Goal: Task Accomplishment & Management: Manage account settings

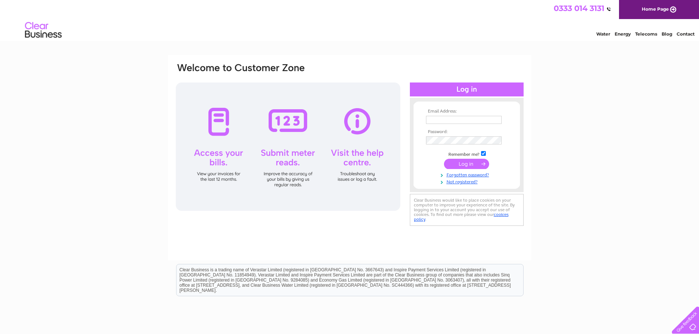
type input "[PERSON_NAME][EMAIL_ADDRESS][DOMAIN_NAME]"
click at [464, 164] on input "submit" at bounding box center [466, 164] width 45 height 10
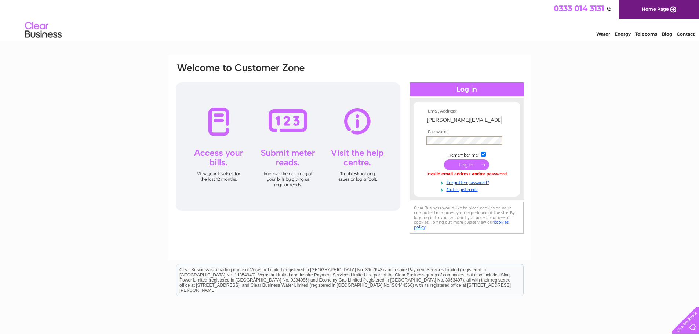
click at [401, 139] on div "Email Address: [PERSON_NAME][EMAIL_ADDRESS][DOMAIN_NAME] Password:" at bounding box center [349, 148] width 349 height 173
click at [603, 118] on div "Email Address: [PERSON_NAME][EMAIL_ADDRESS][DOMAIN_NAME] Password:" at bounding box center [349, 220] width 699 height 331
click at [477, 162] on input "submit" at bounding box center [466, 164] width 45 height 10
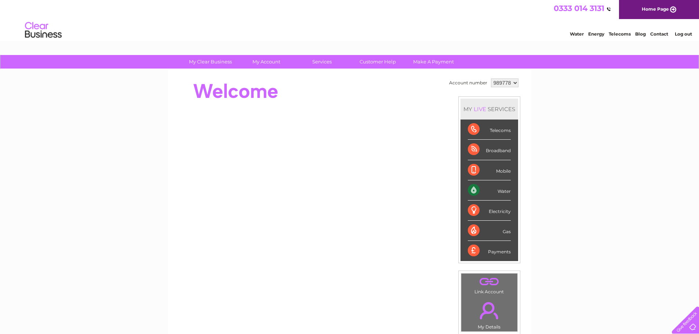
click at [514, 83] on select "989778" at bounding box center [505, 82] width 28 height 9
click at [513, 83] on select "989778" at bounding box center [505, 82] width 28 height 9
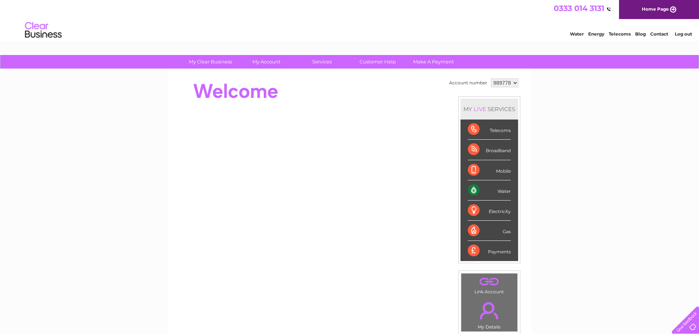
click at [513, 83] on select "989778" at bounding box center [505, 82] width 28 height 9
click at [514, 82] on select "989778" at bounding box center [505, 82] width 28 height 9
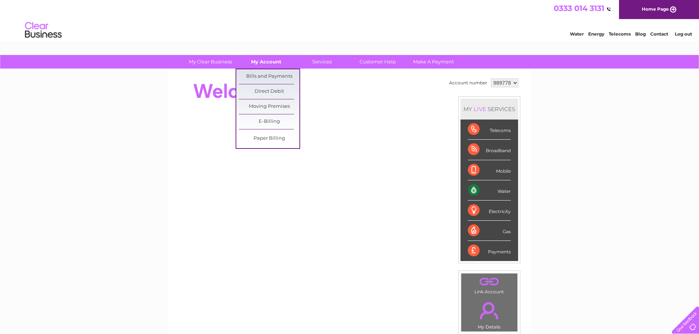
click at [254, 62] on link "My Account" at bounding box center [266, 62] width 61 height 14
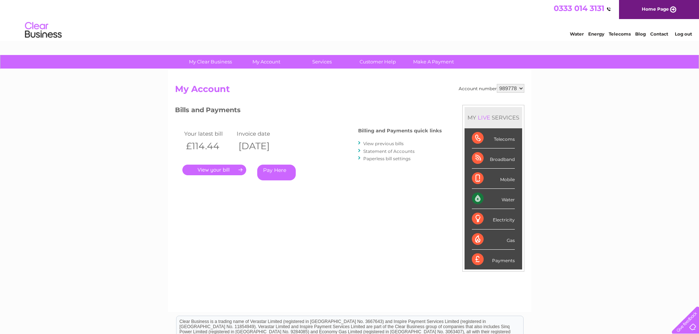
click at [524, 88] on select "989778" at bounding box center [511, 88] width 28 height 9
click at [520, 88] on select "989778" at bounding box center [511, 88] width 28 height 9
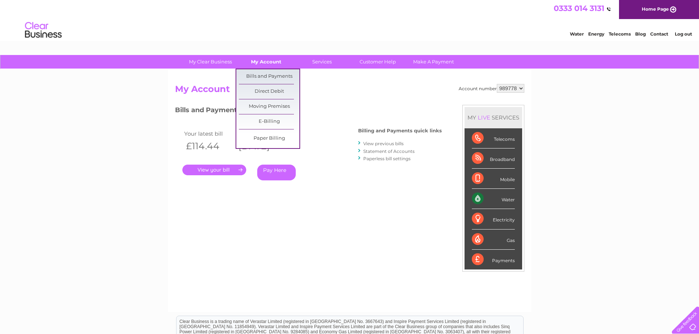
click at [276, 62] on link "My Account" at bounding box center [266, 62] width 61 height 14
click at [269, 76] on link "Bills and Payments" at bounding box center [269, 76] width 61 height 15
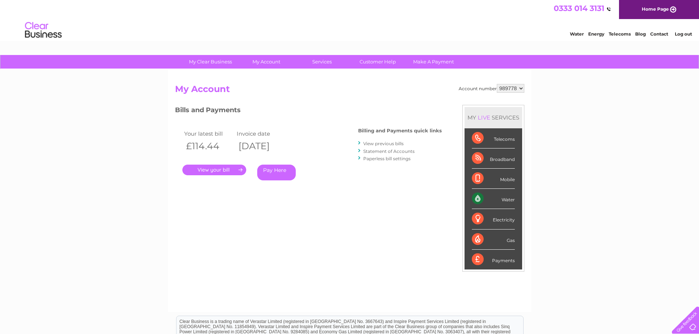
click at [386, 145] on link "View previous bills" at bounding box center [383, 144] width 40 height 6
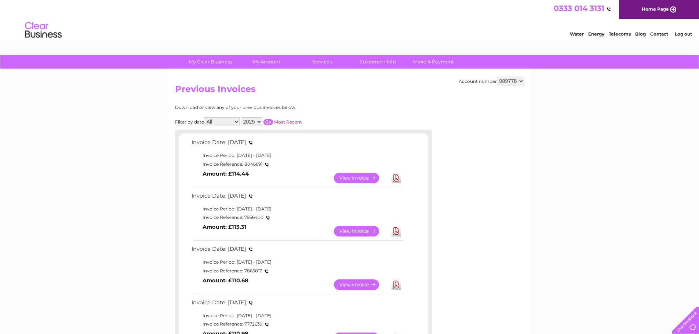
click at [361, 174] on link "View" at bounding box center [361, 178] width 54 height 11
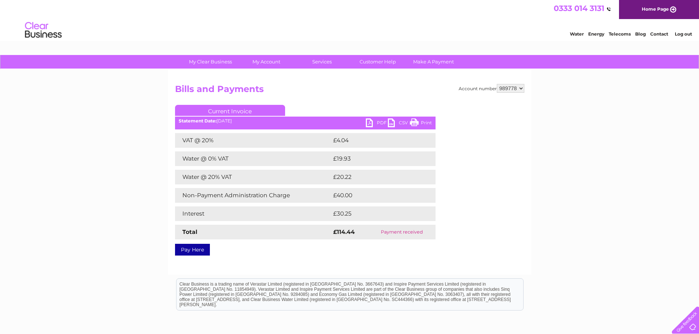
click at [374, 123] on link "PDF" at bounding box center [377, 123] width 22 height 11
click at [683, 33] on link "Log out" at bounding box center [682, 34] width 17 height 6
